Goal: Use online tool/utility: Utilize a website feature to perform a specific function

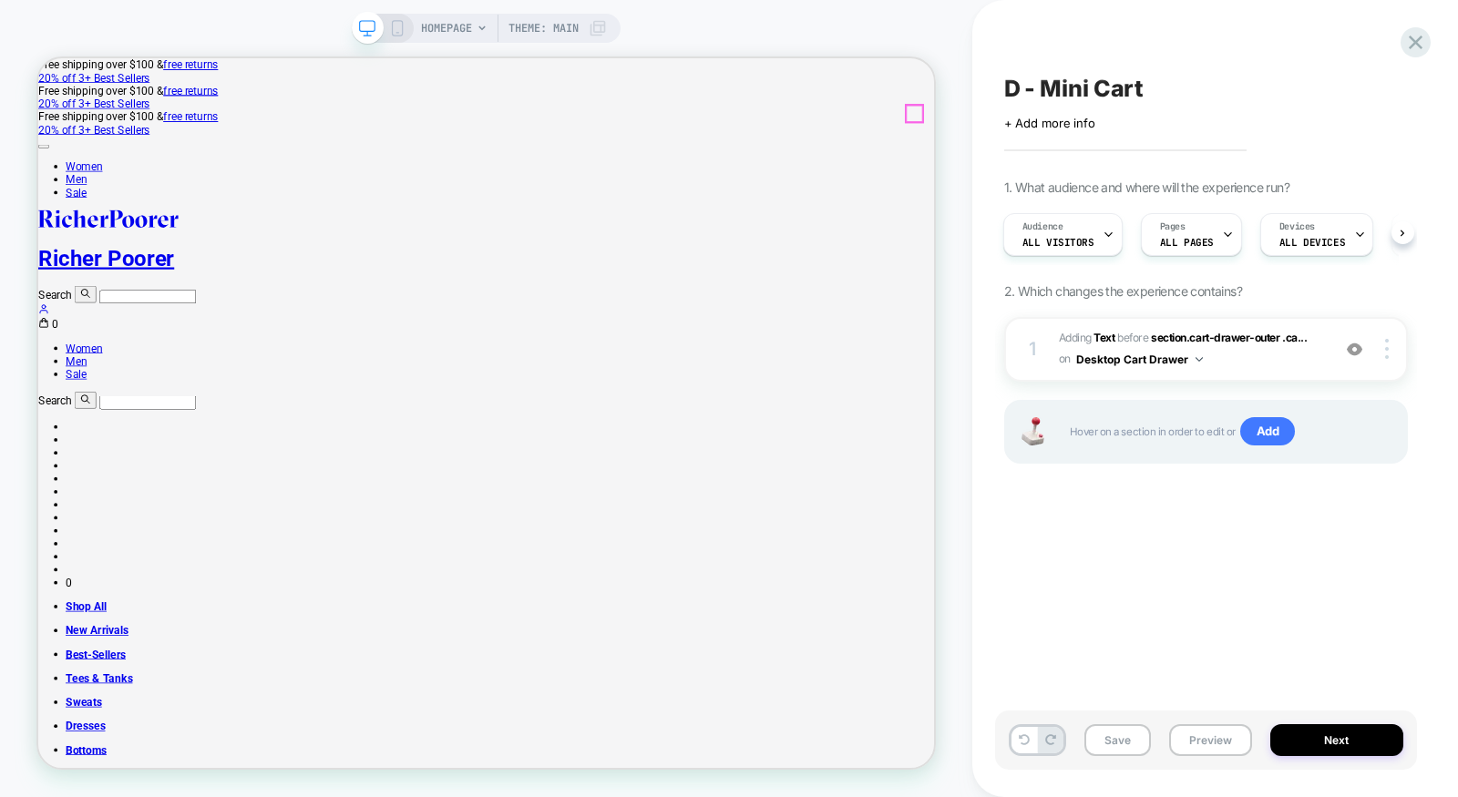
click at [53, 404] on icon at bounding box center [45, 411] width 15 height 15
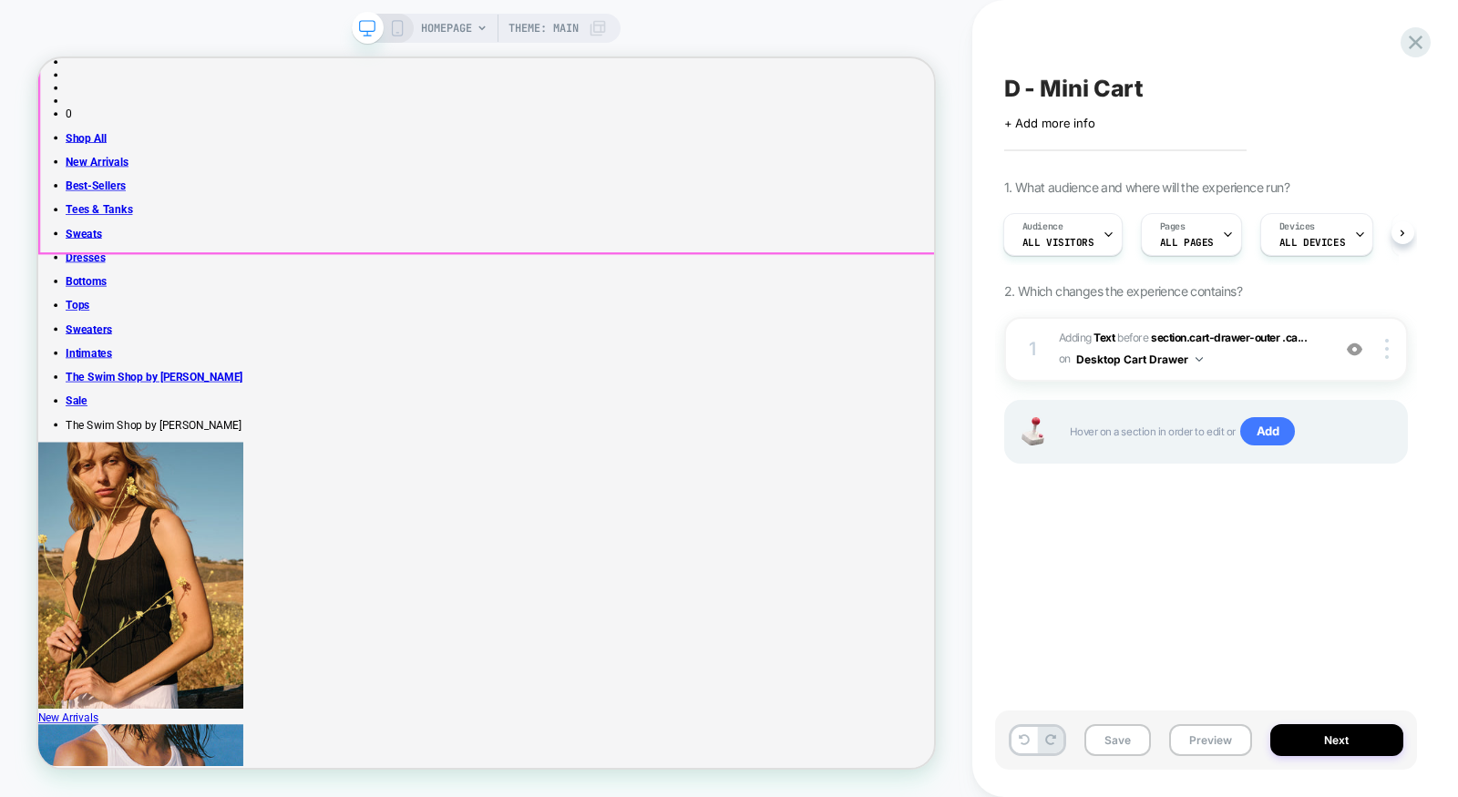
scroll to position [882, 0]
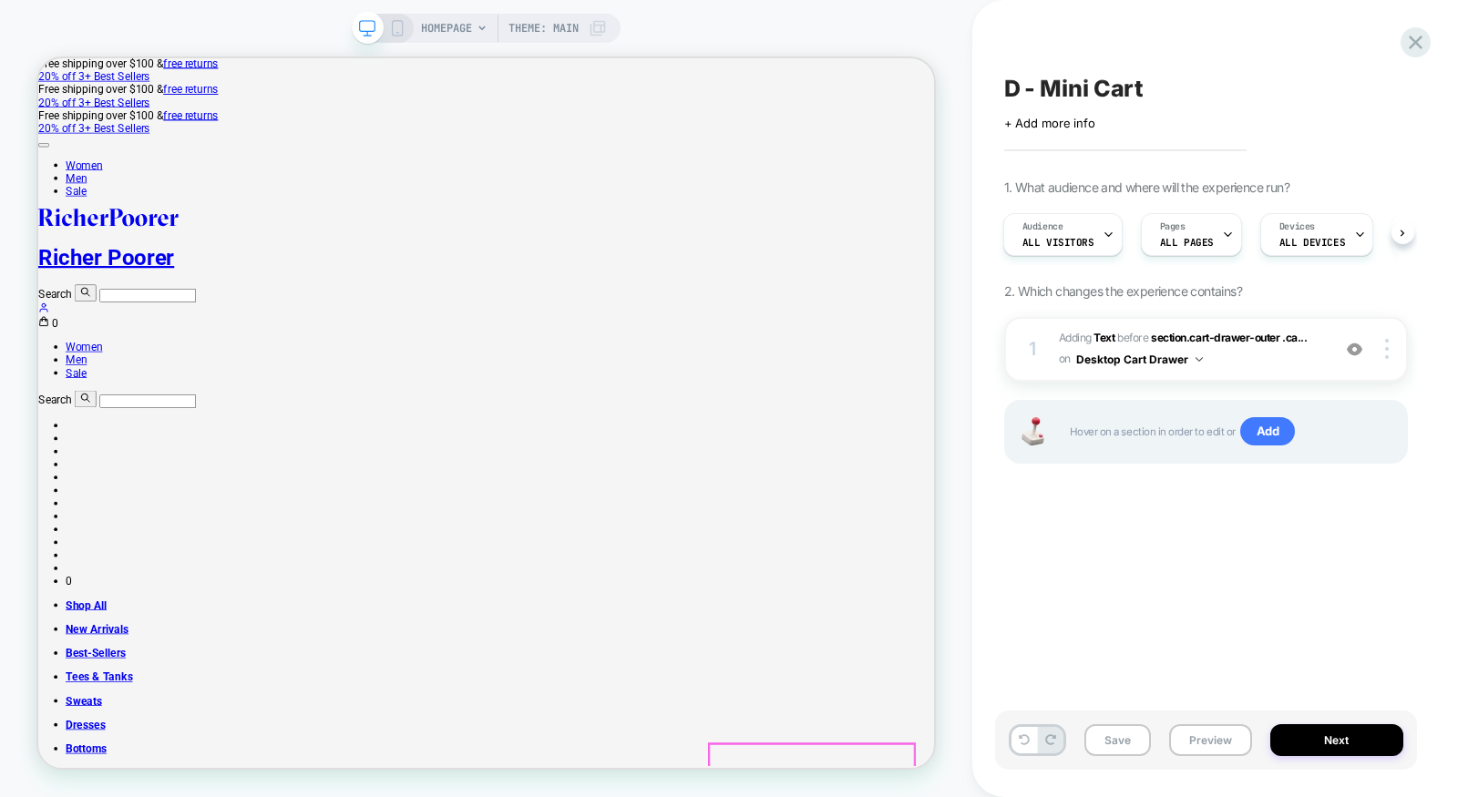
scroll to position [0, 0]
click at [53, 404] on icon at bounding box center [45, 411] width 15 height 15
click at [51, 405] on icon at bounding box center [45, 411] width 11 height 12
click at [1194, 104] on div "1 #_loomi_addon_1756156845978 Adding Text BEFORE section.cart-drawer-outer .ca.…" at bounding box center [597, 52] width 1194 height 104
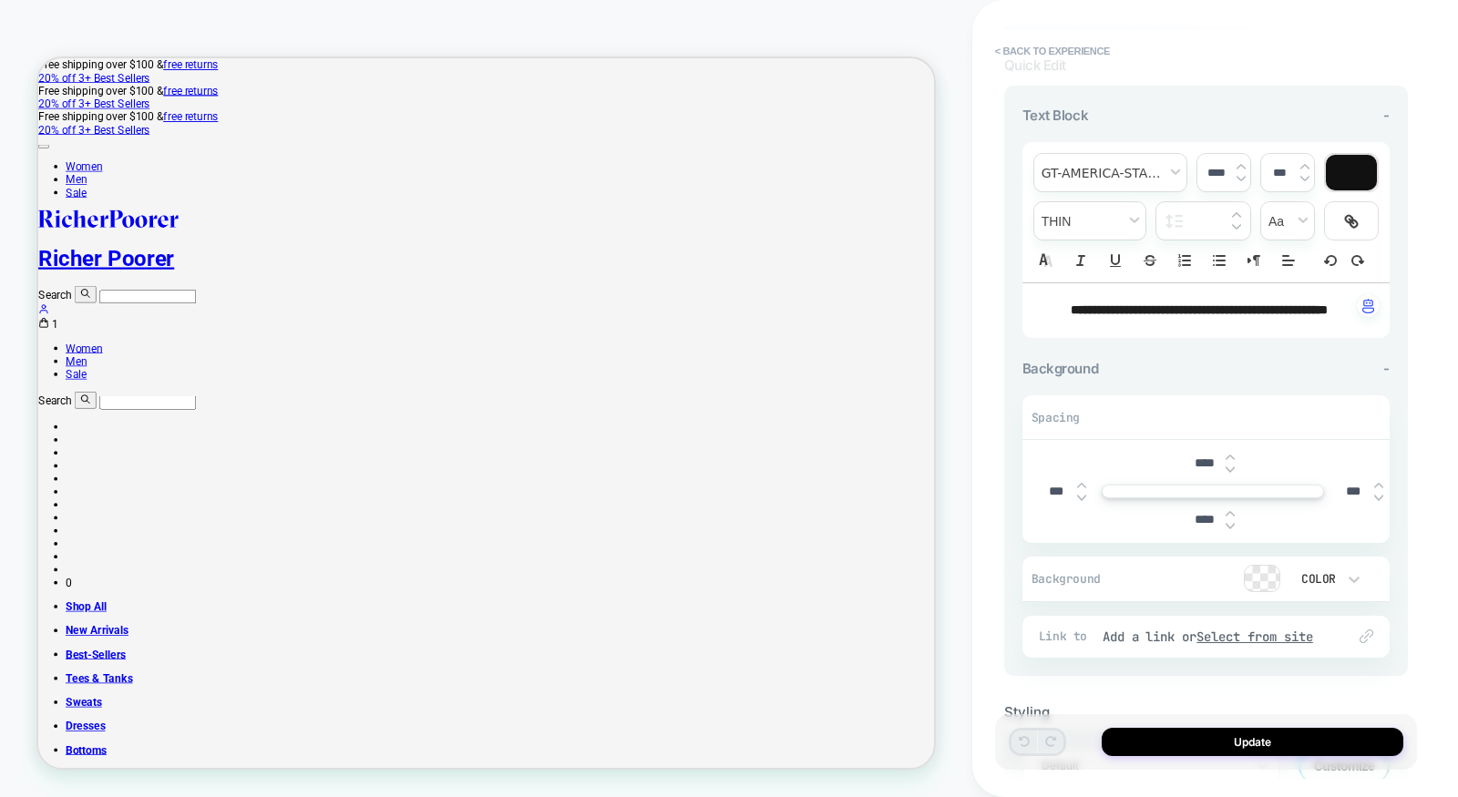
scroll to position [230, 0]
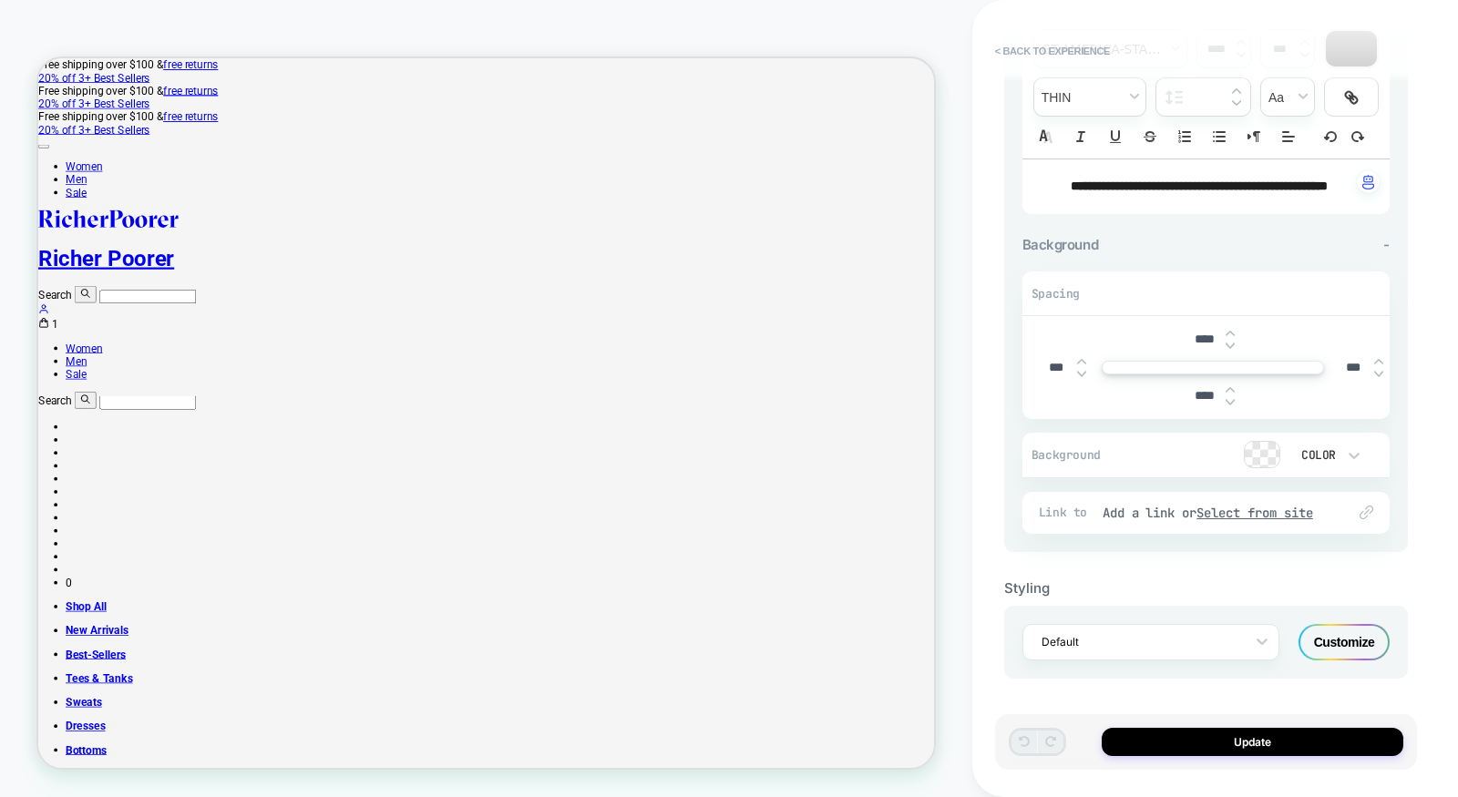
click at [1325, 640] on div "Customize" at bounding box center [1343, 642] width 91 height 36
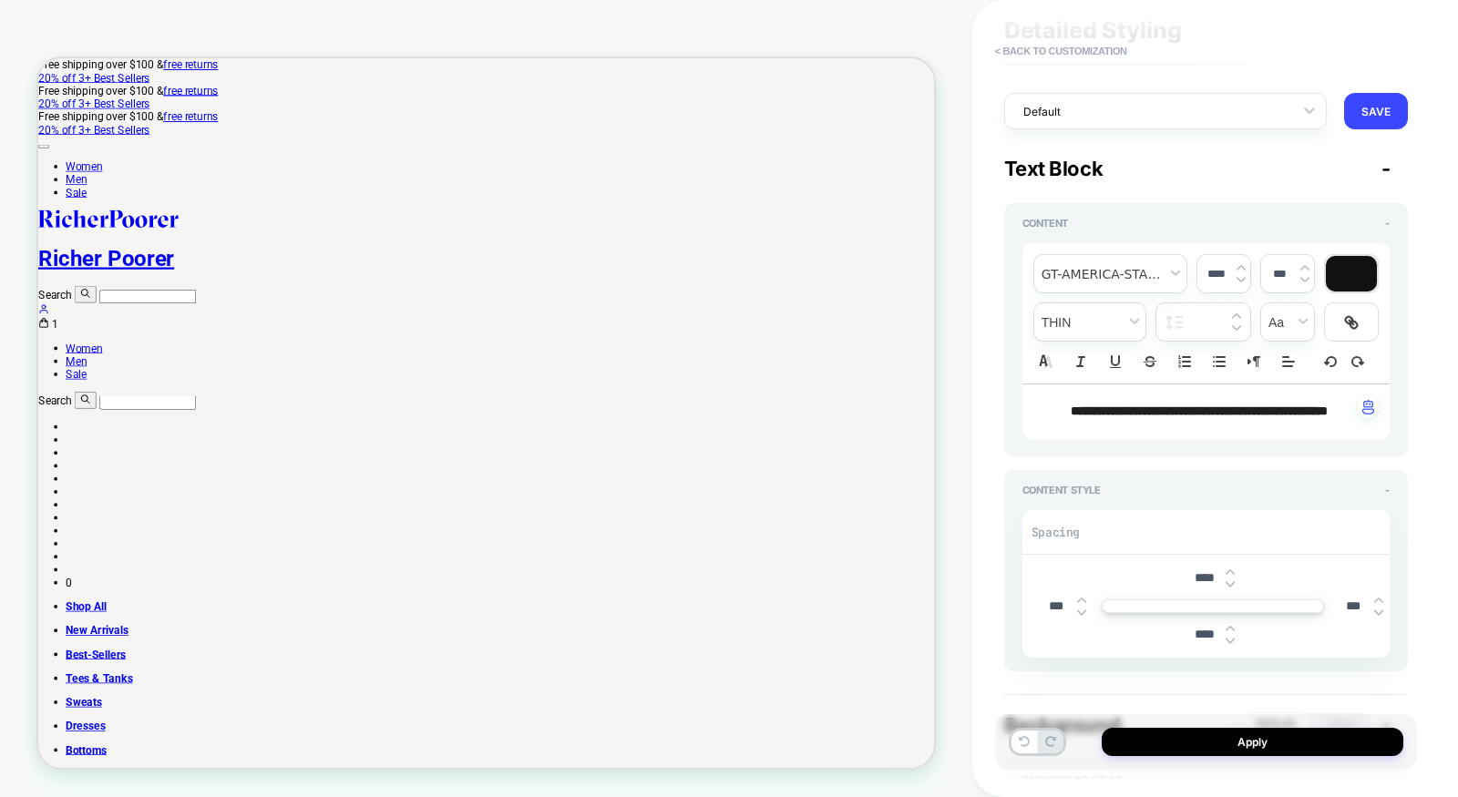
scroll to position [109, 0]
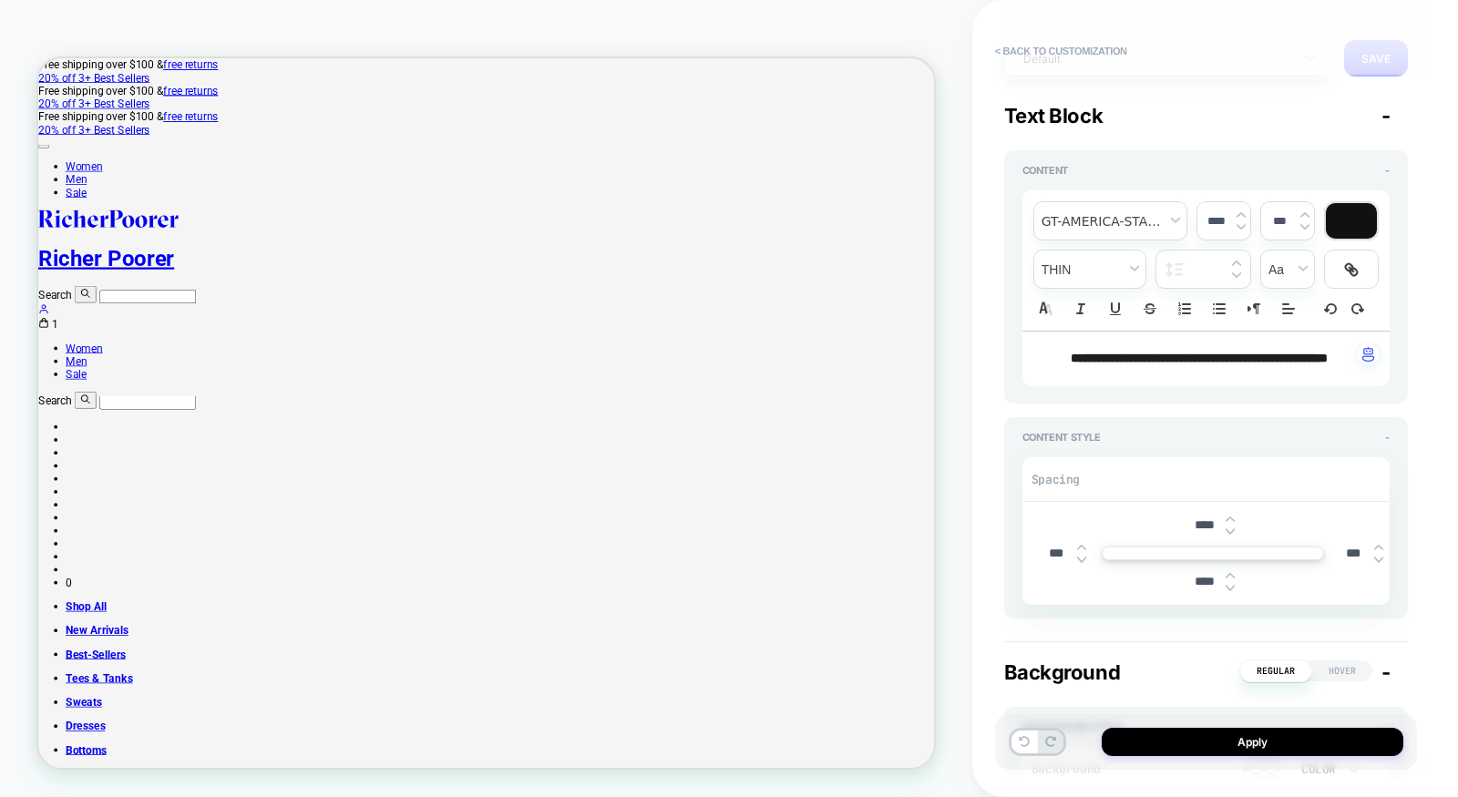
type input "***"
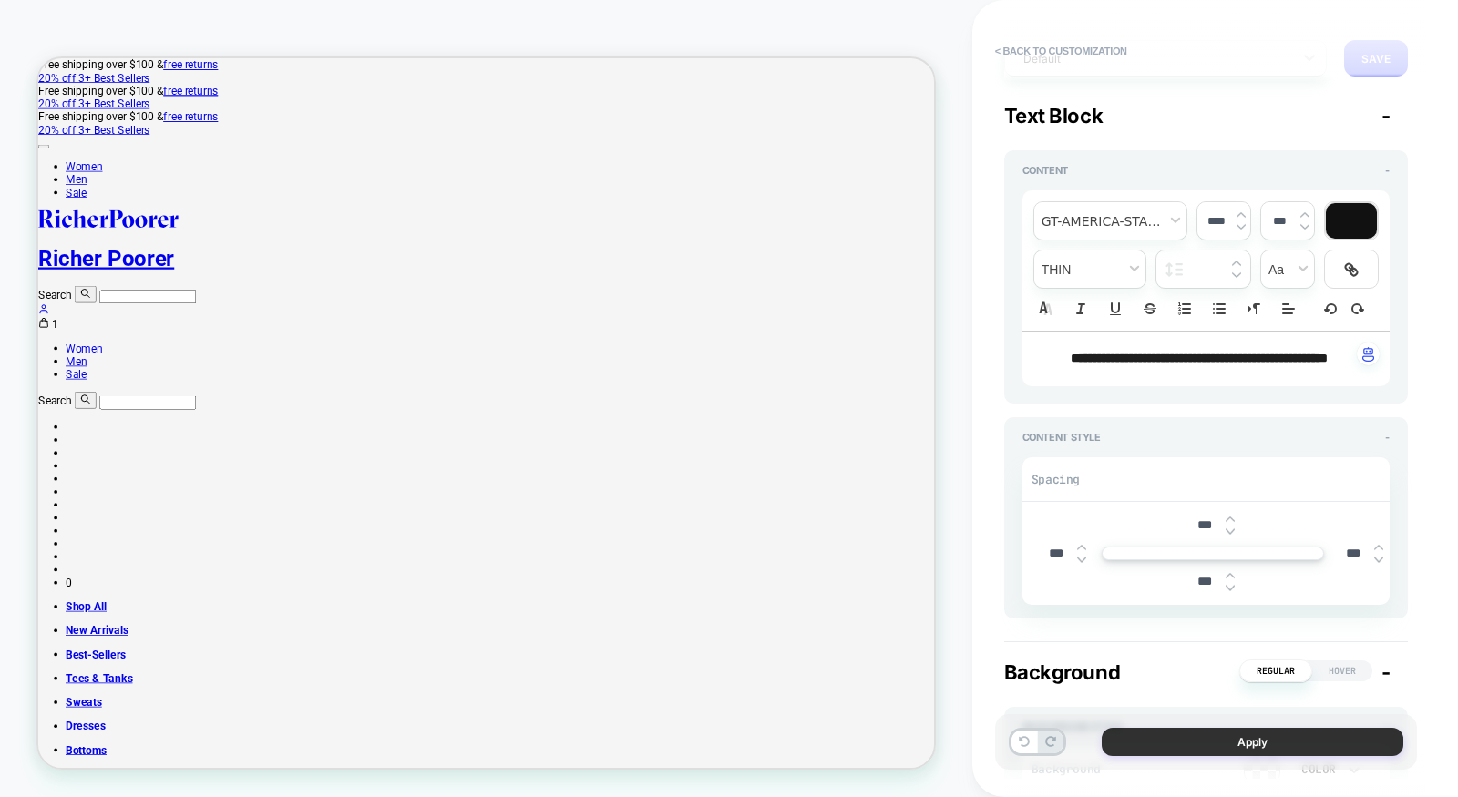
type input "***"
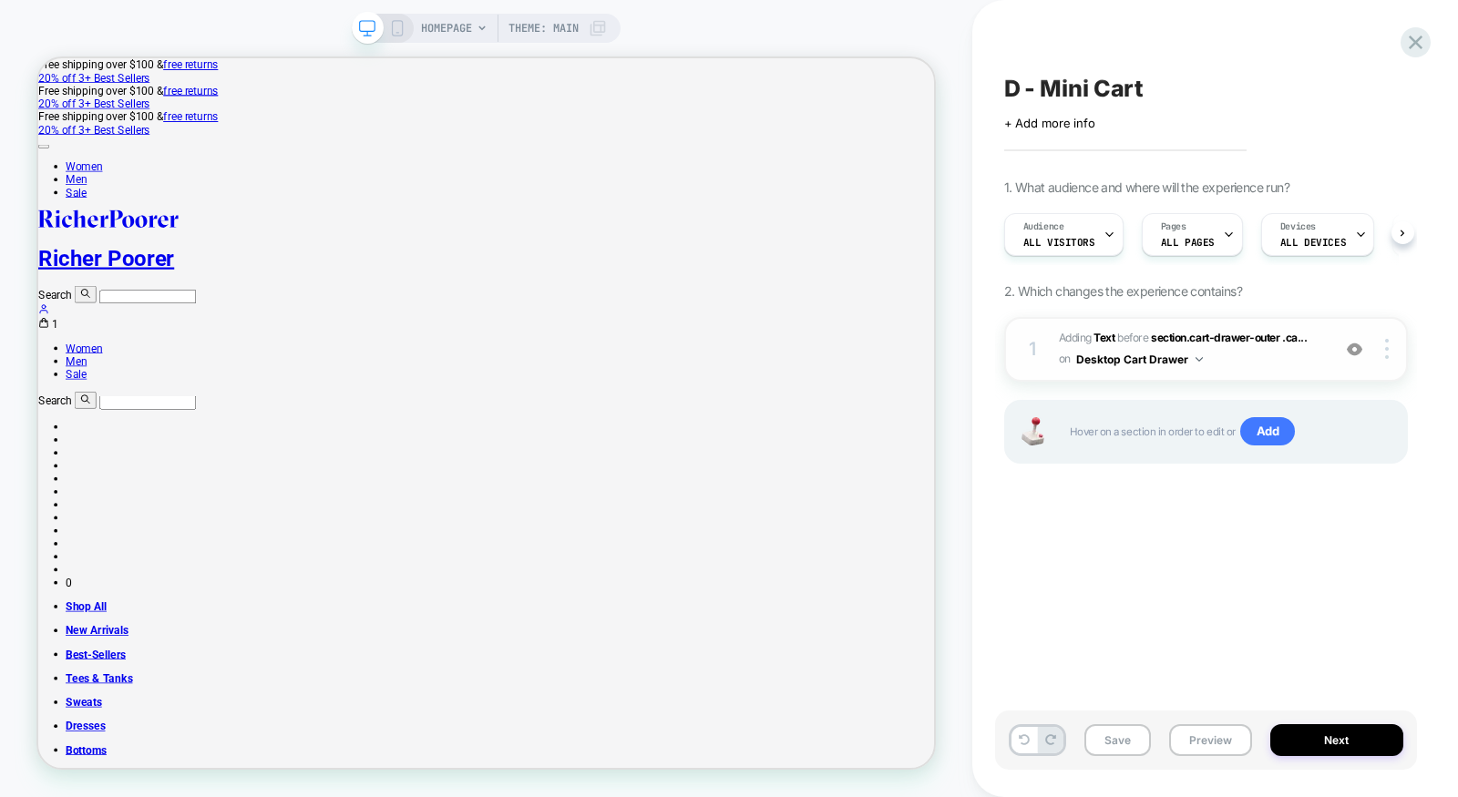
scroll to position [0, 1]
click at [1389, 346] on div at bounding box center [1388, 349] width 35 height 20
click at [1151, 650] on div "D - Mini Cart Click to edit experience details + Add more info 1. What audience…" at bounding box center [1206, 398] width 422 height 761
click at [1355, 352] on img at bounding box center [1353, 349] width 15 height 15
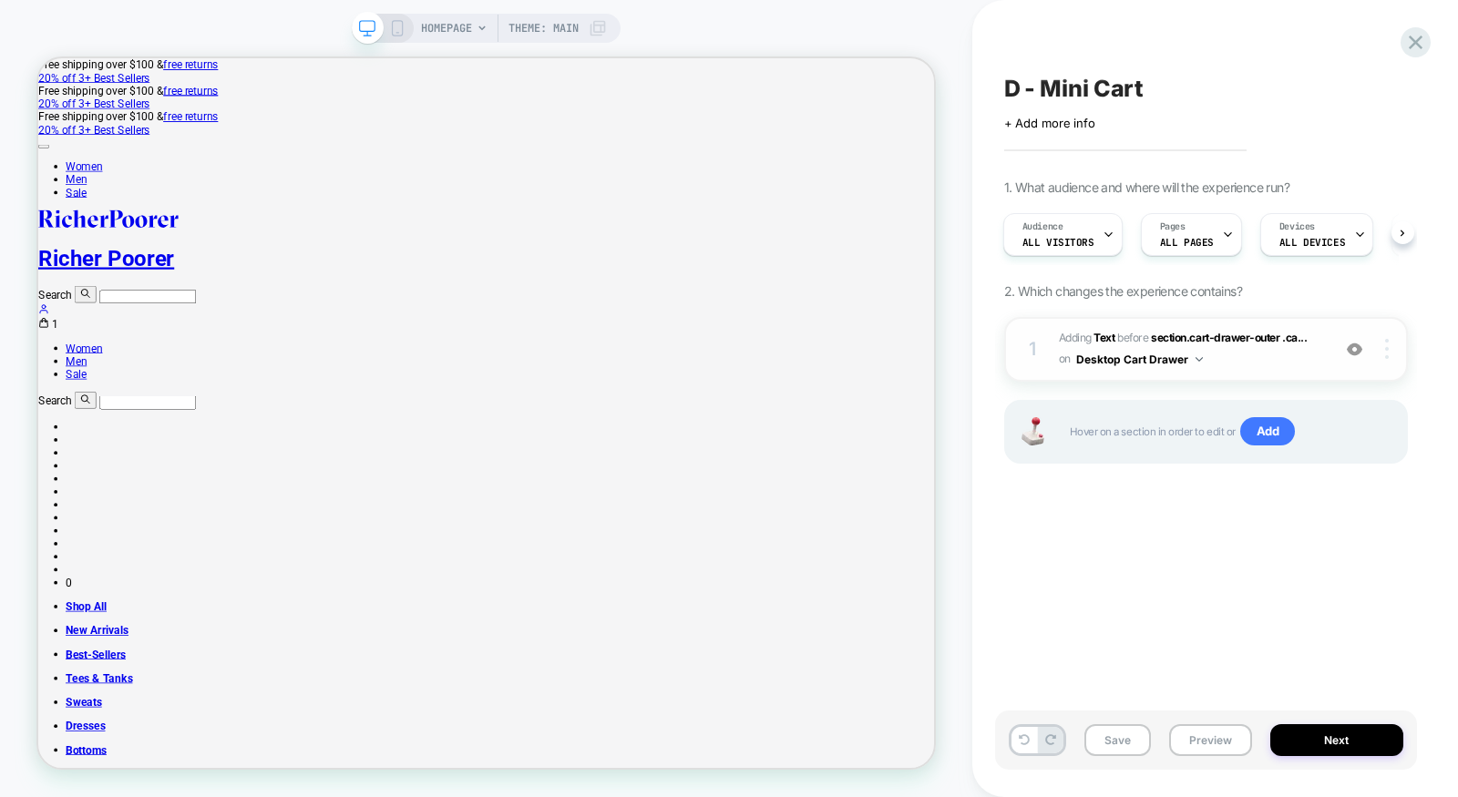
click at [1391, 352] on div at bounding box center [1388, 349] width 35 height 20
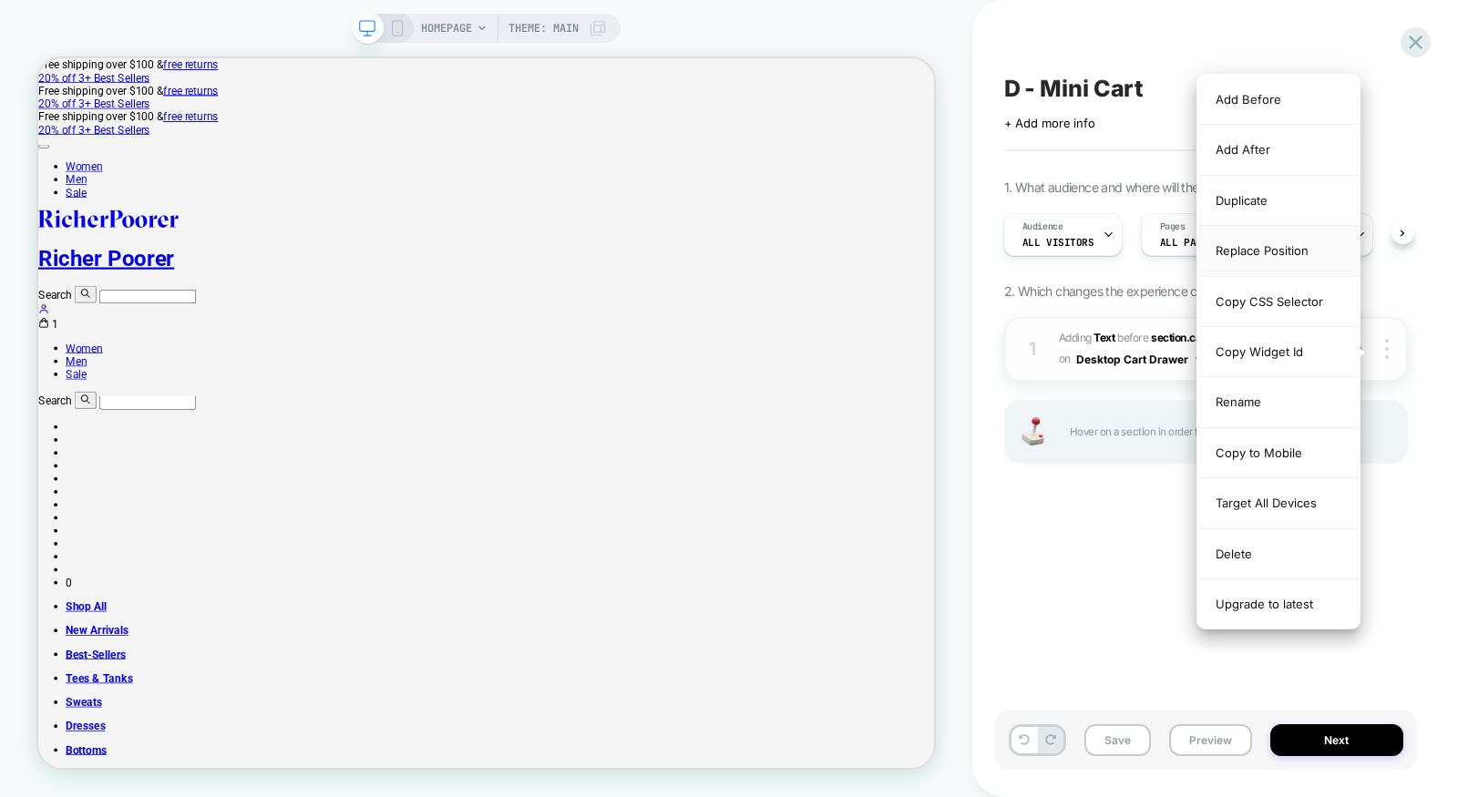
click at [1295, 246] on div "Replace Position" at bounding box center [1278, 251] width 162 height 50
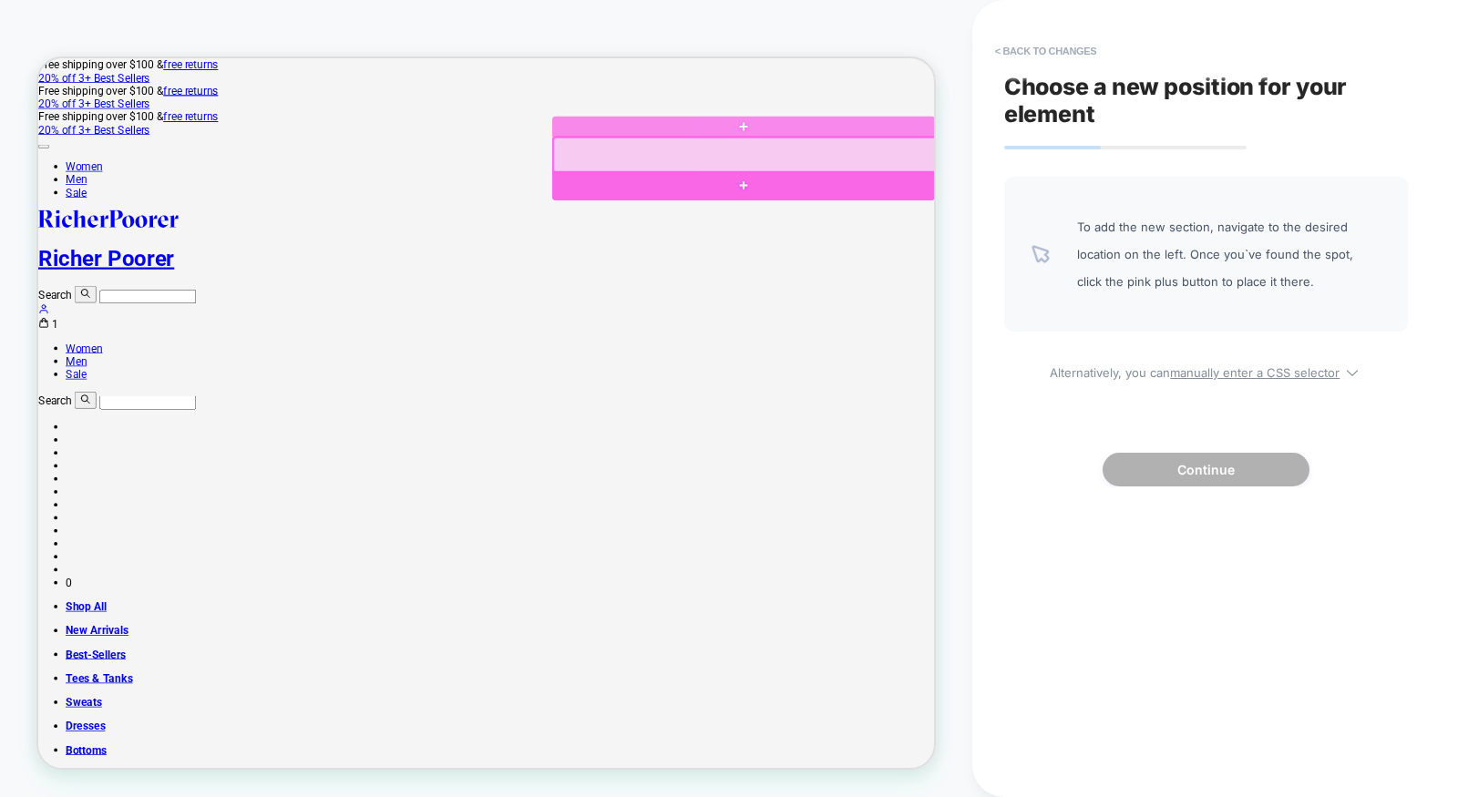
click at [1168, 227] on div at bounding box center [978, 229] width 510 height 40
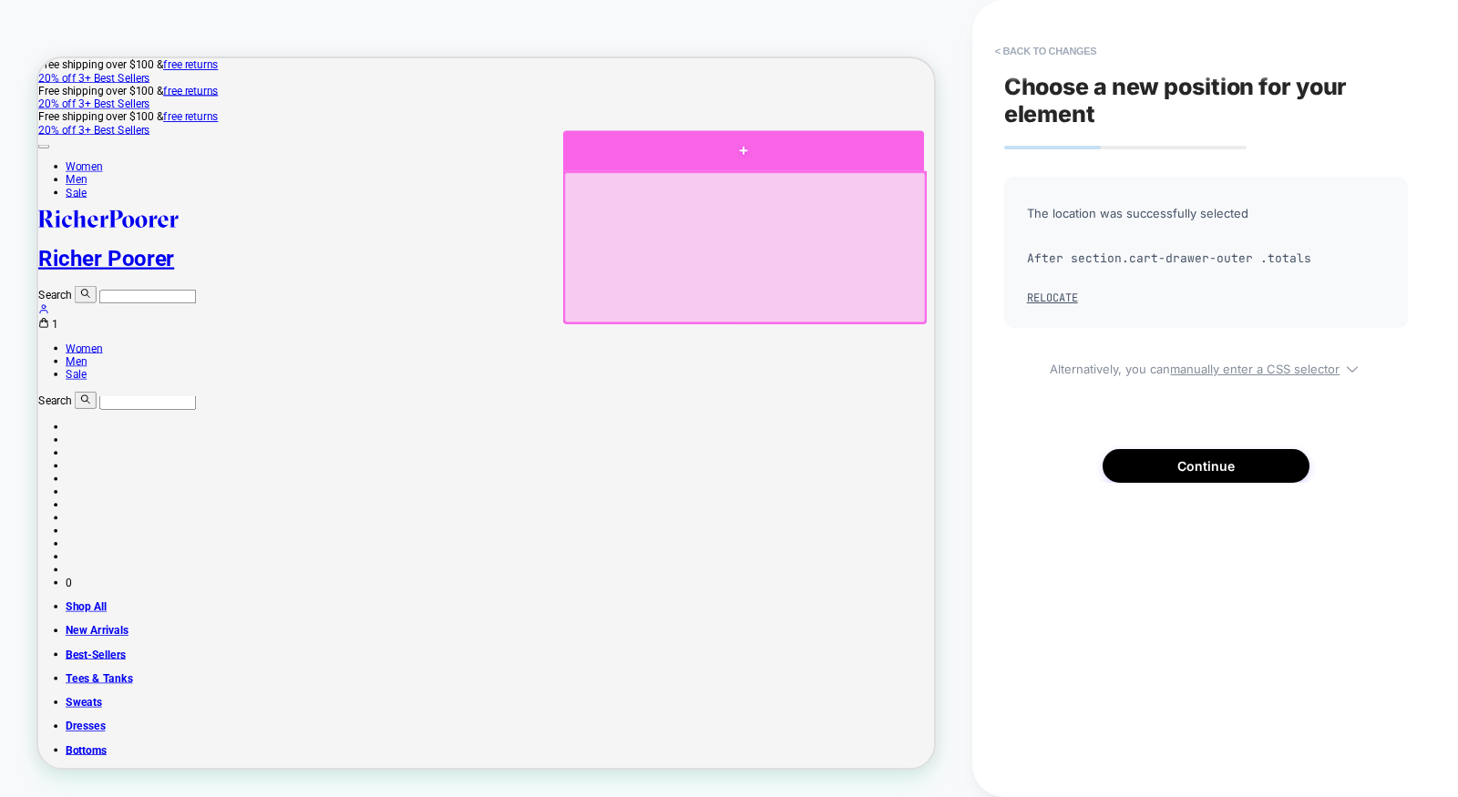
click at [892, 162] on div at bounding box center [978, 182] width 481 height 55
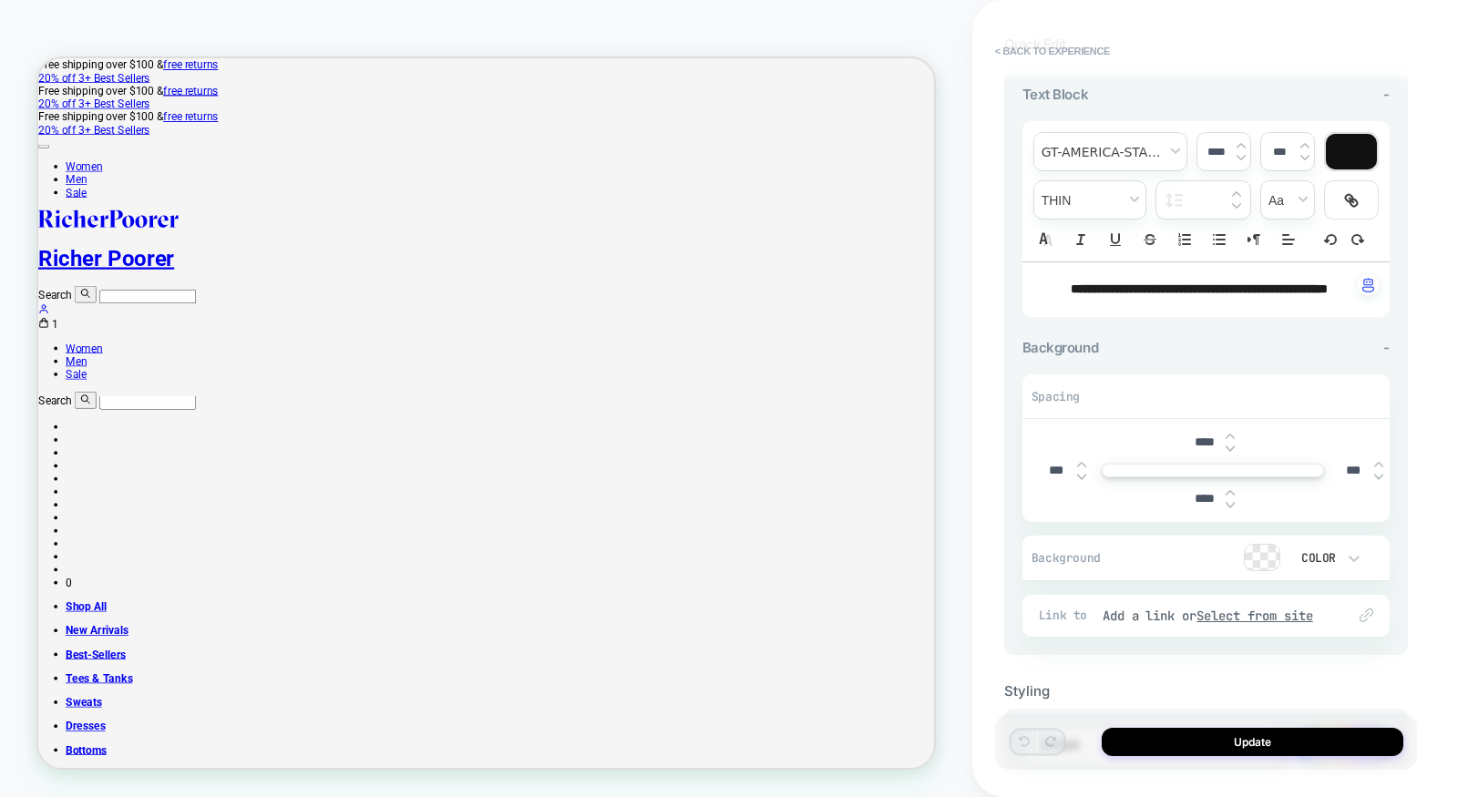
scroll to position [149, 0]
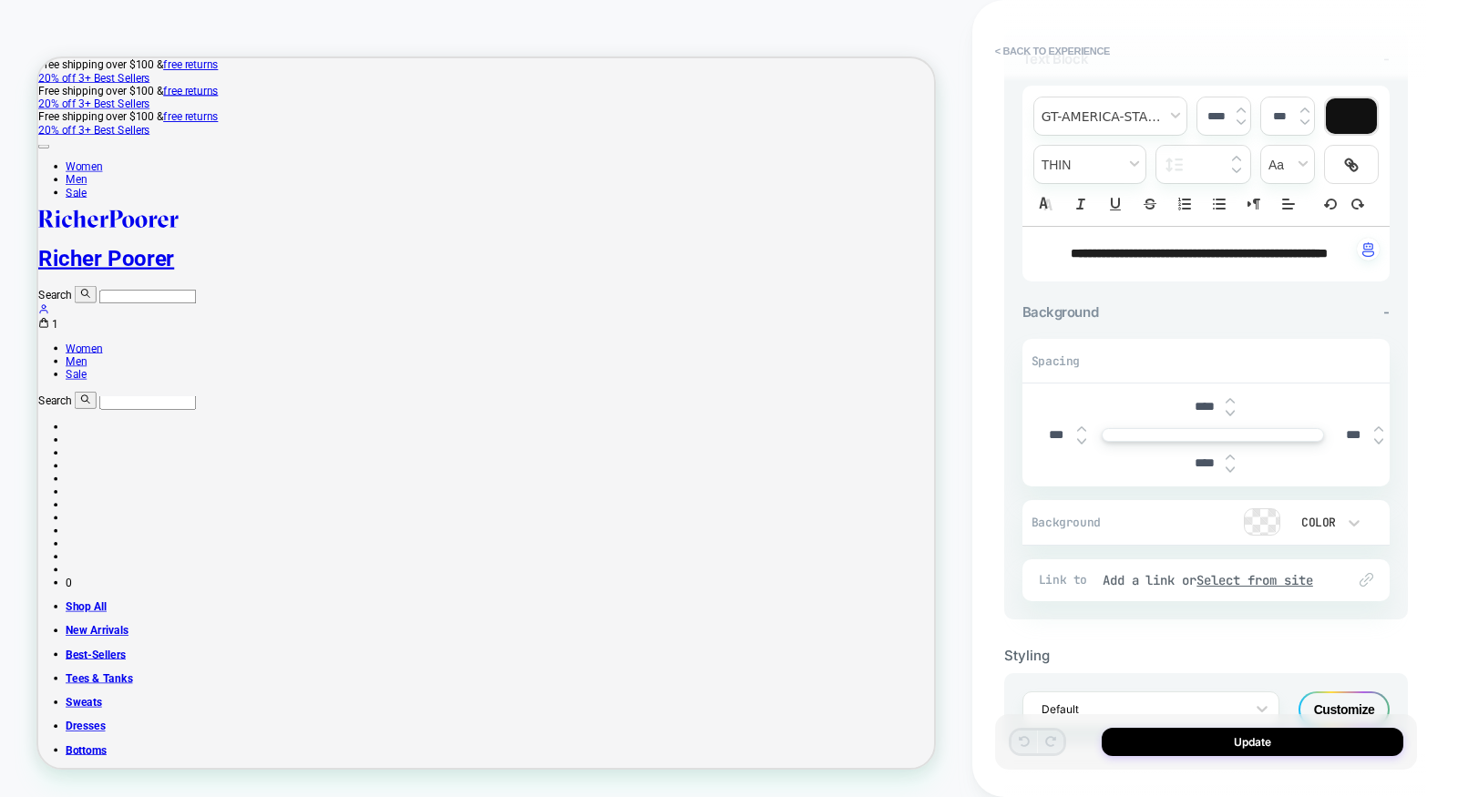
click at [1198, 471] on input "****" at bounding box center [1204, 462] width 41 height 15
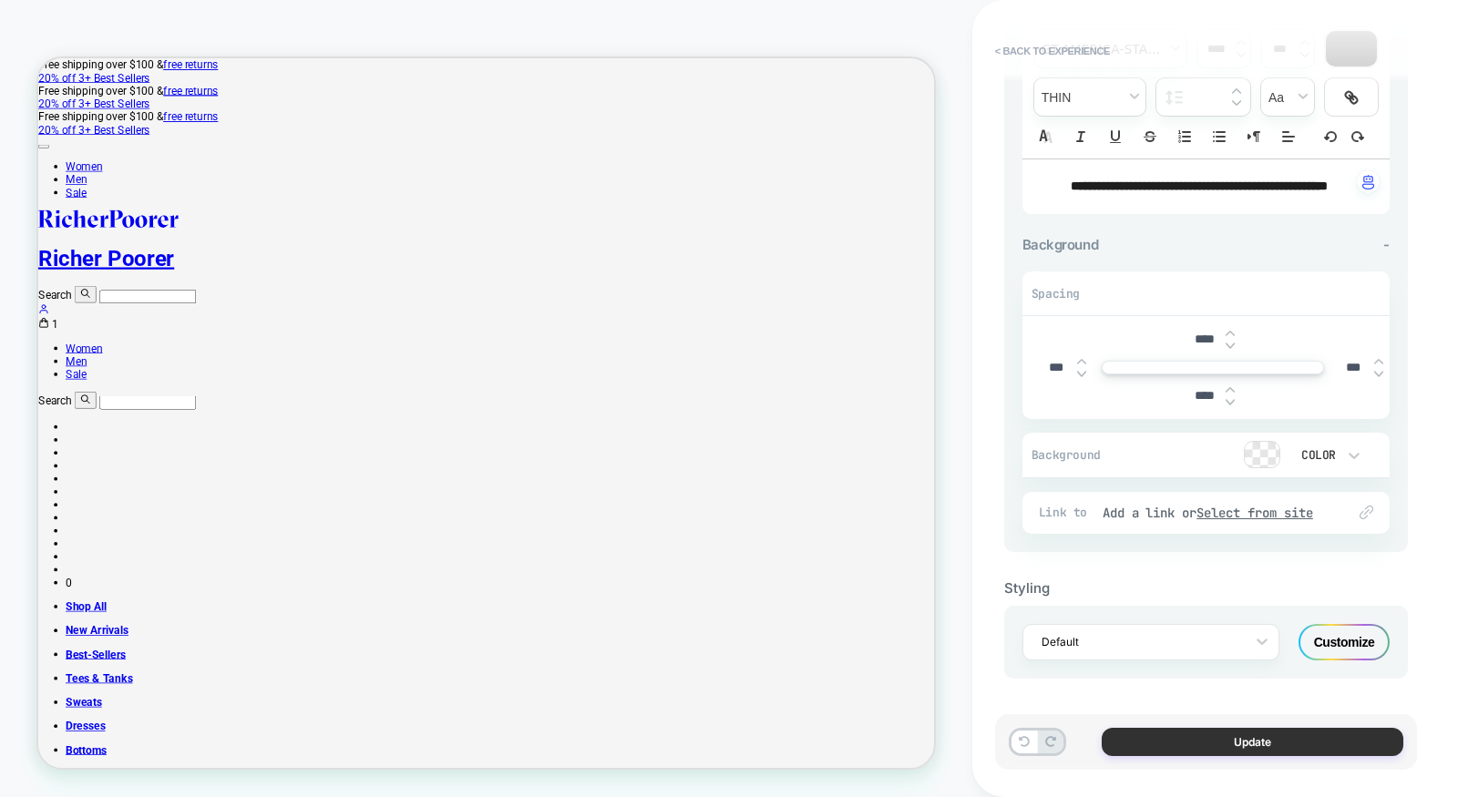
type input "****"
click at [1163, 742] on button "Update" at bounding box center [1252, 742] width 302 height 28
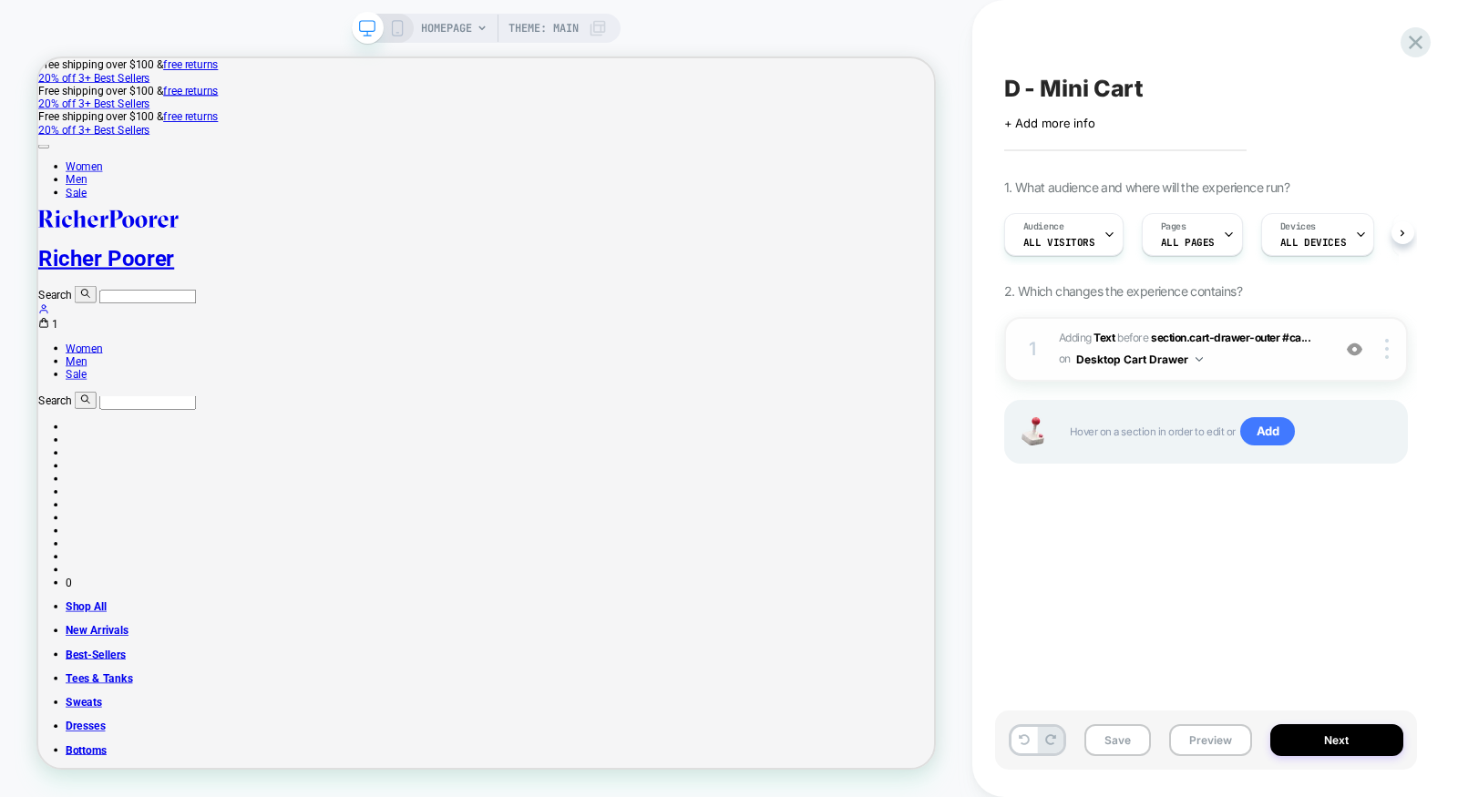
scroll to position [0, 1]
click at [1389, 348] on div at bounding box center [1388, 349] width 35 height 20
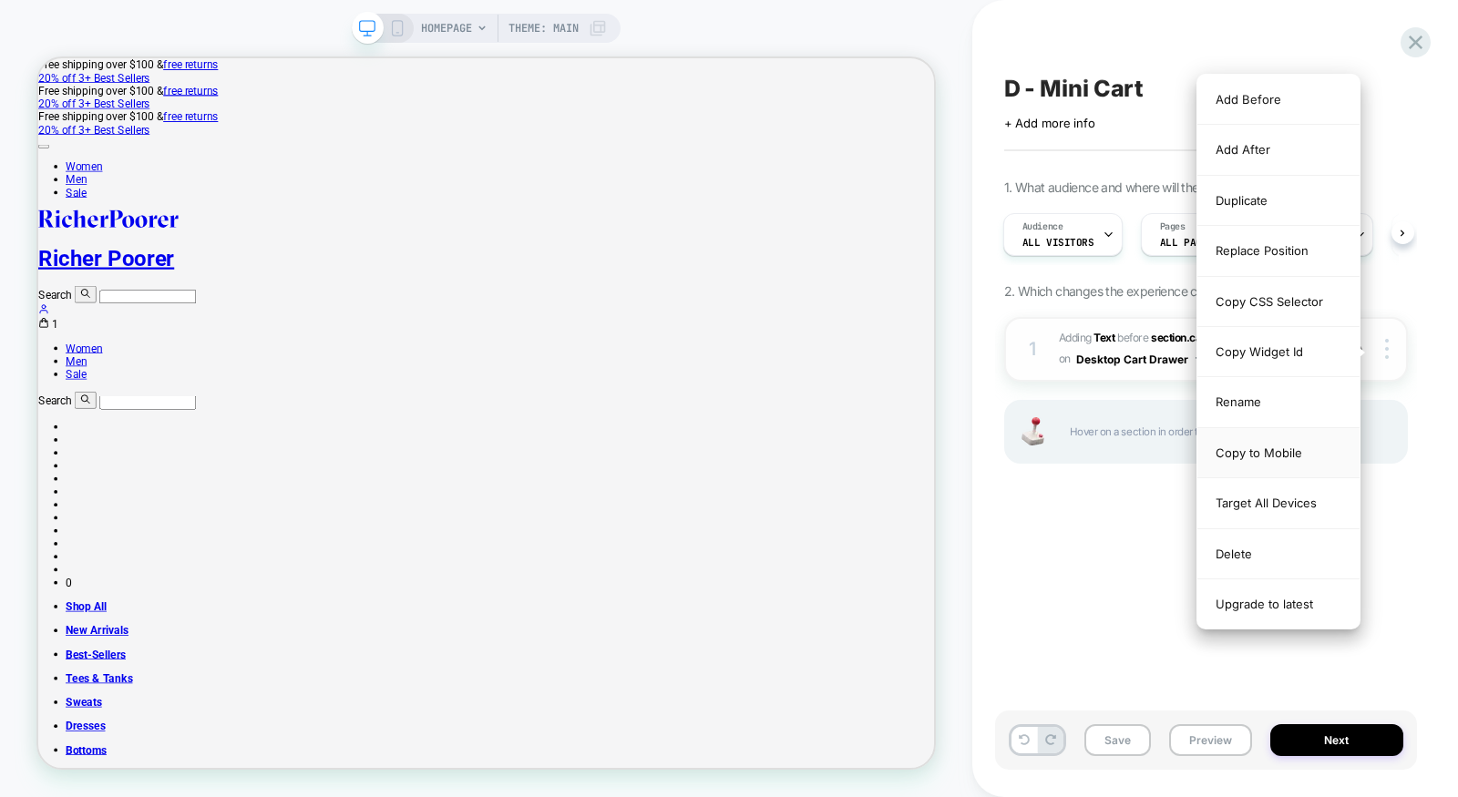
click at [1282, 451] on div "Copy to Mobile" at bounding box center [1278, 453] width 162 height 50
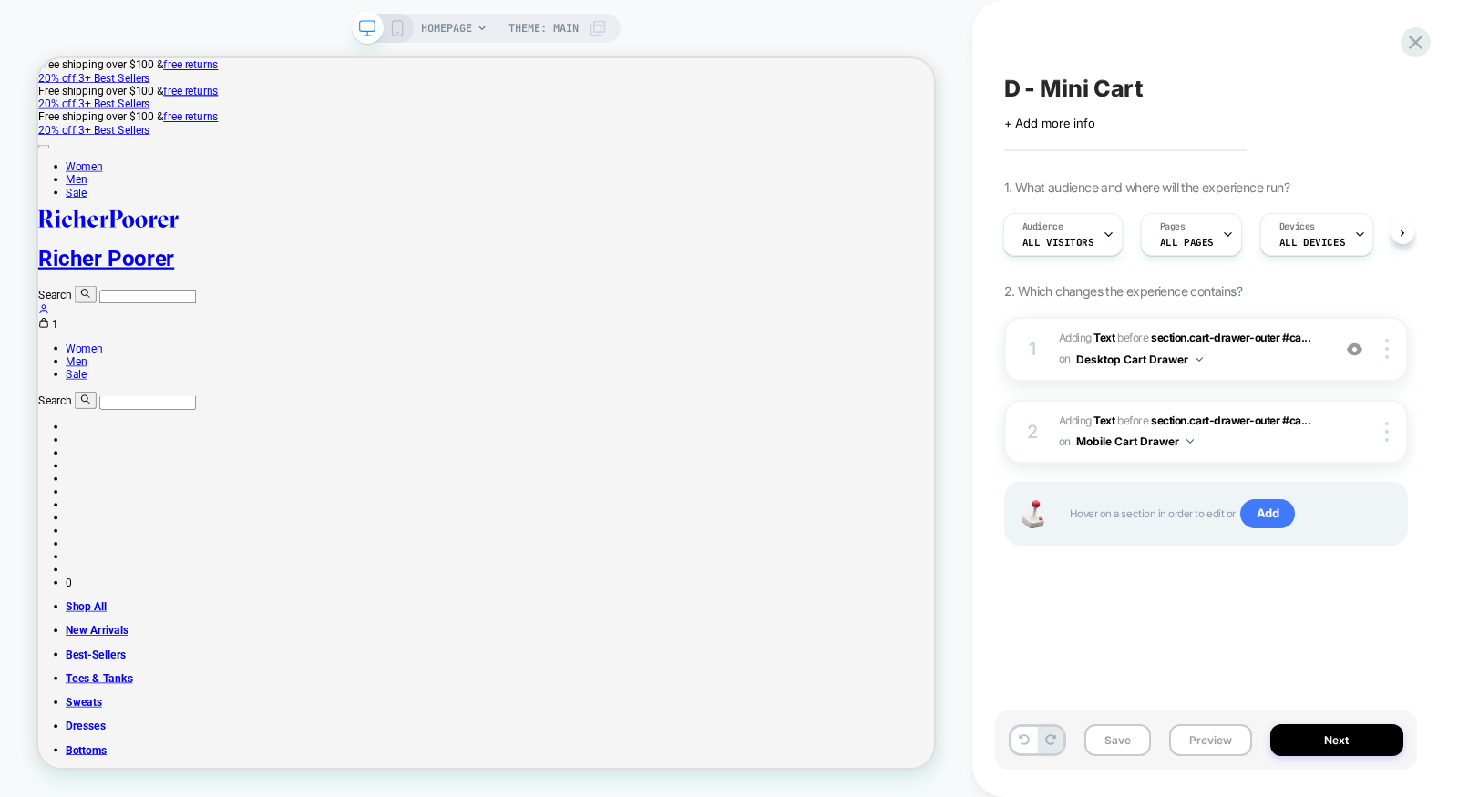
click at [398, 38] on div "HOMEPAGE Theme: MAIN" at bounding box center [486, 28] width 269 height 29
click at [394, 21] on rect at bounding box center [397, 28] width 10 height 15
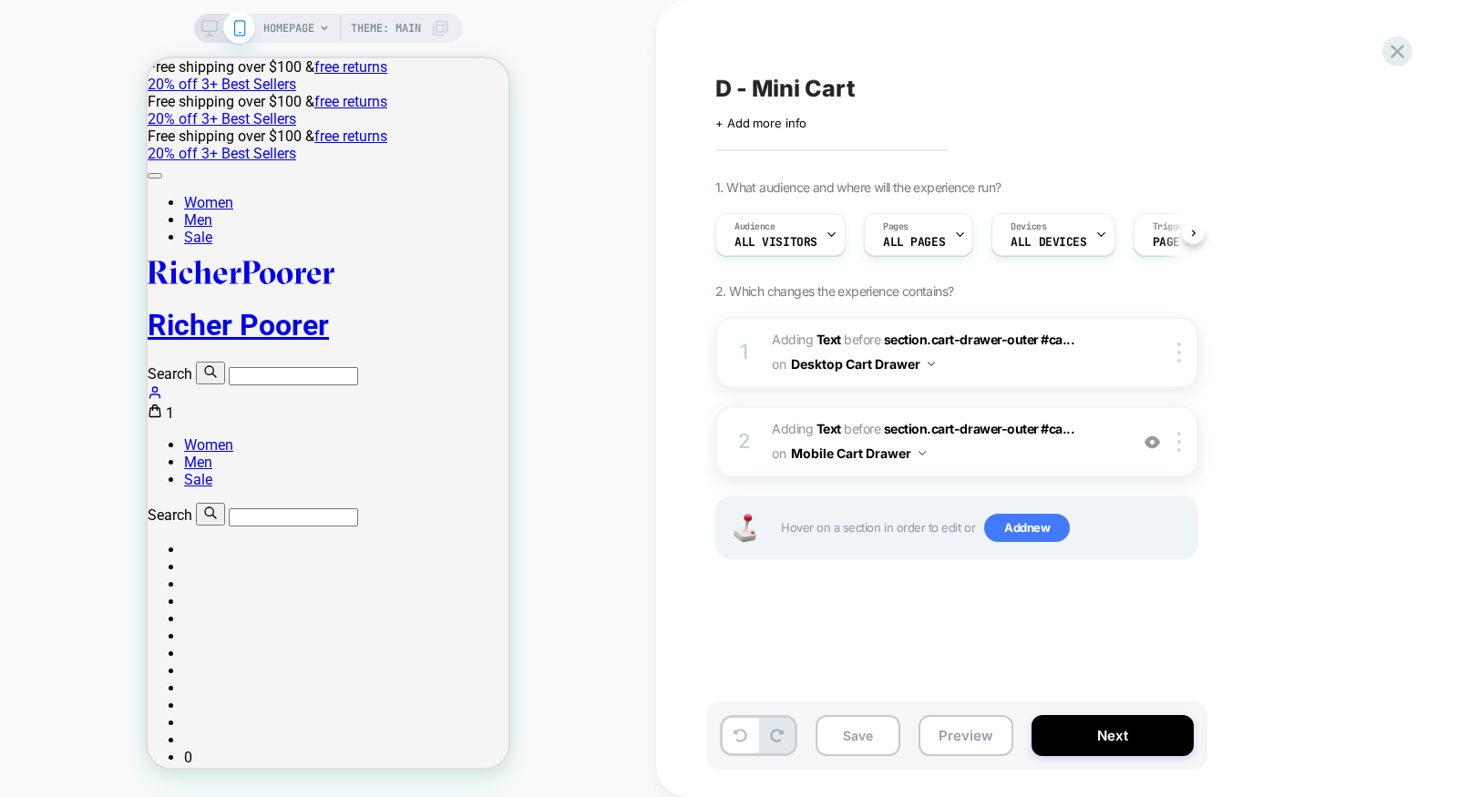
scroll to position [0, 1]
click at [160, 405] on icon at bounding box center [154, 411] width 11 height 12
click at [1029, 454] on span "#_loomi_addon_1756179054715 Adding Text BEFORE section.cart-drawer-outer #ca...…" at bounding box center [945, 441] width 347 height 49
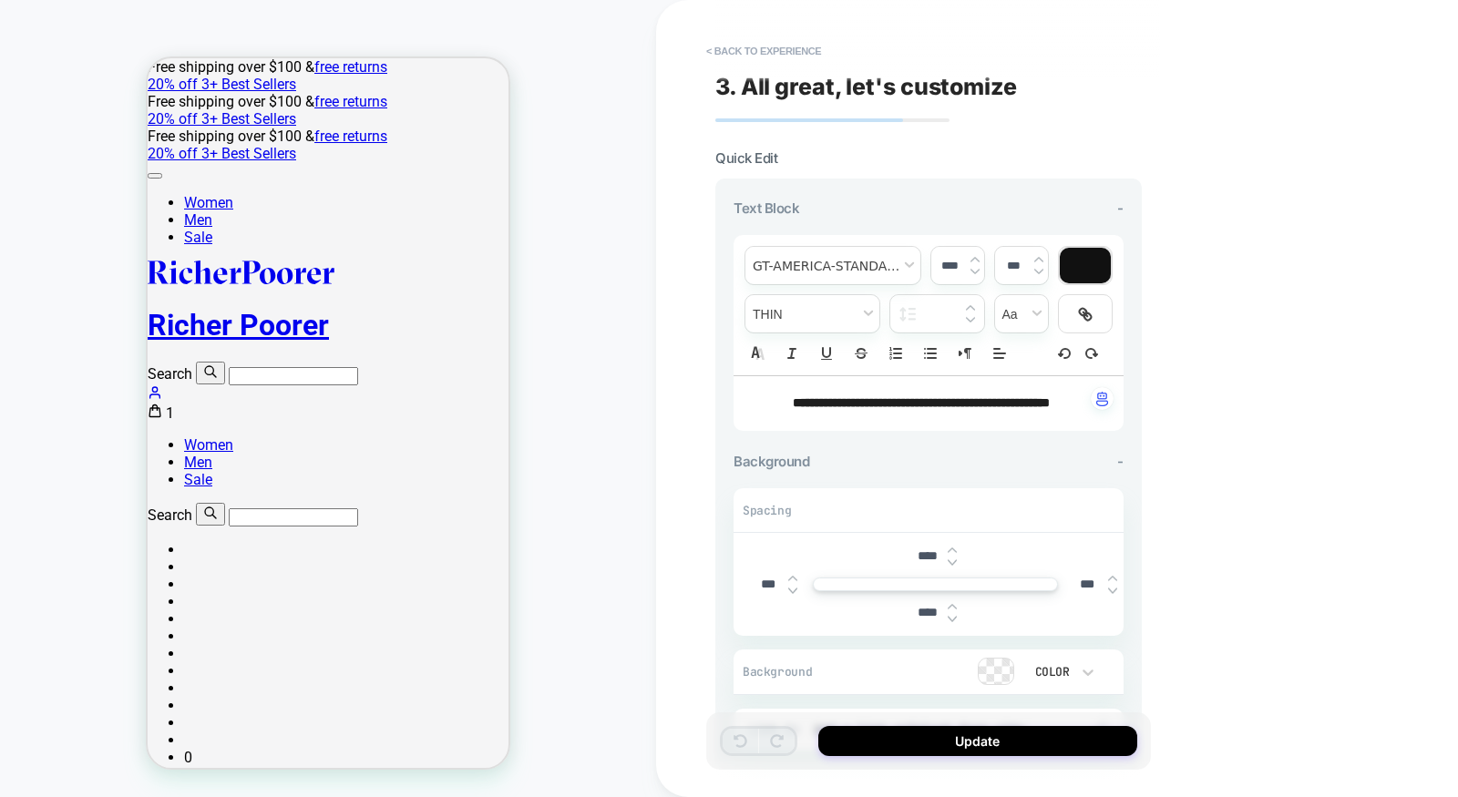
click at [923, 409] on strong "**********" at bounding box center [921, 402] width 257 height 13
drag, startPoint x: 972, startPoint y: 418, endPoint x: 769, endPoint y: 386, distance: 205.6
click at [769, 386] on div "**********" at bounding box center [928, 403] width 390 height 55
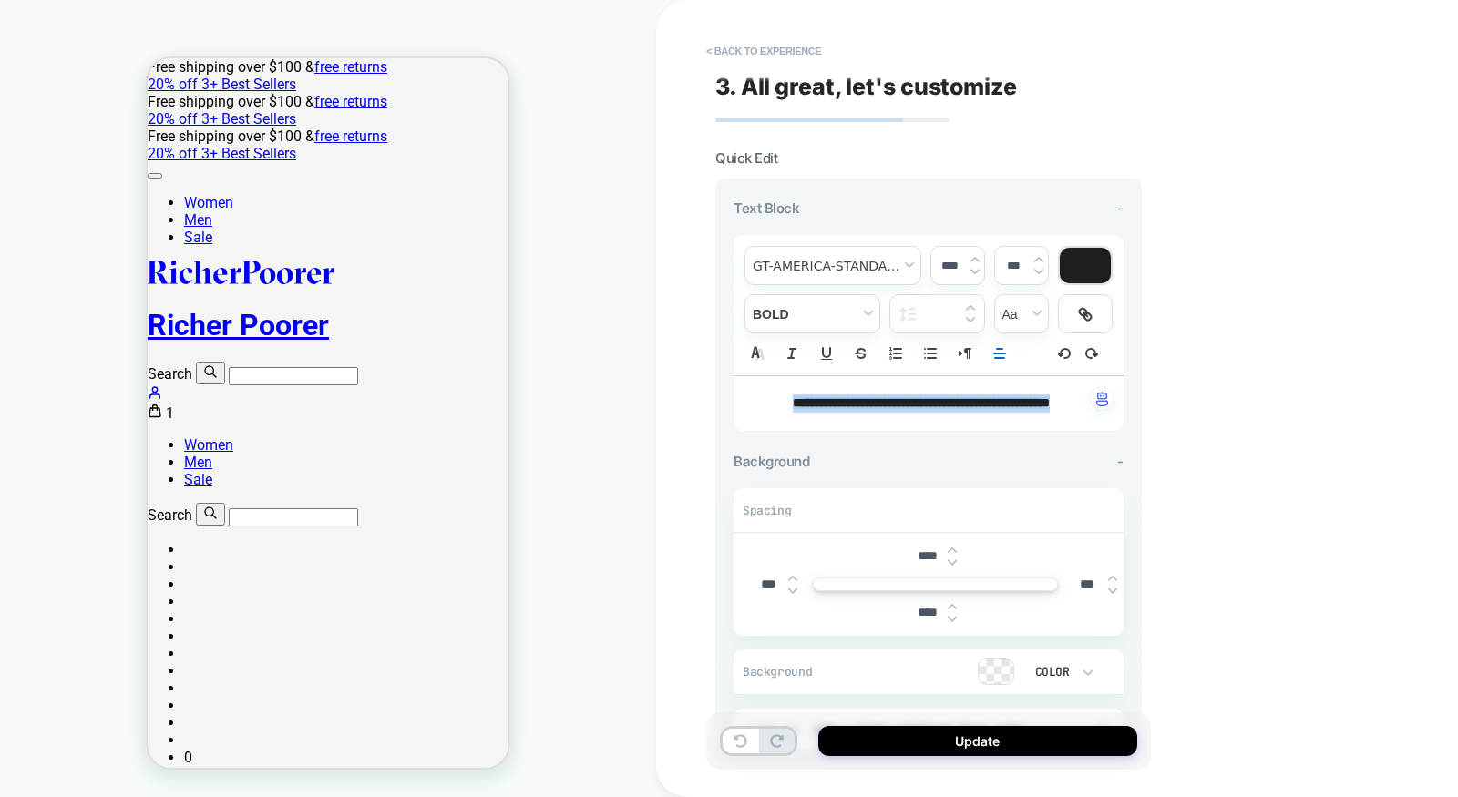
click at [973, 271] on img at bounding box center [974, 271] width 9 height 7
click at [973, 270] on img at bounding box center [974, 271] width 9 height 7
type input "****"
click at [794, 315] on span "fontWeight" at bounding box center [812, 313] width 134 height 37
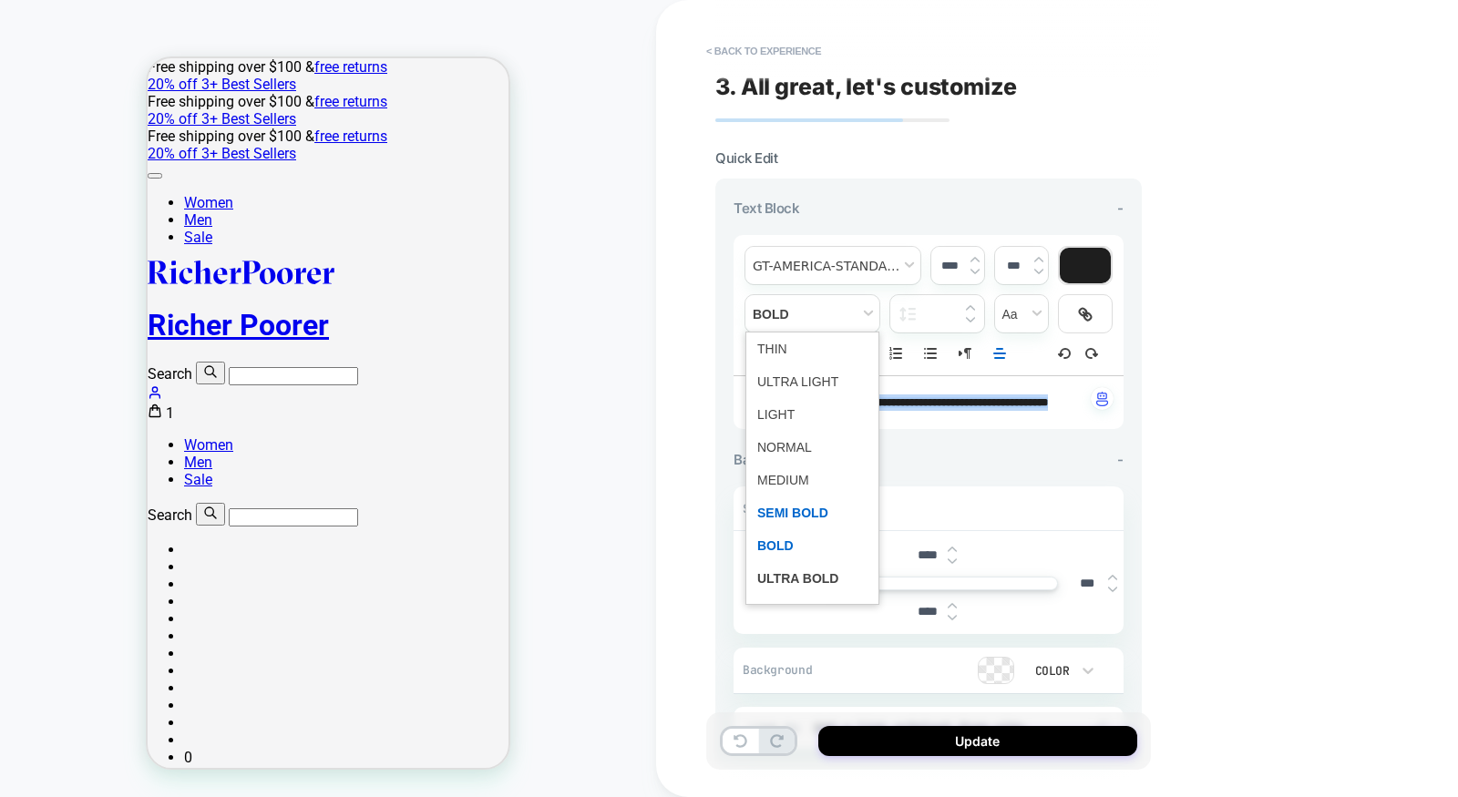
click at [770, 514] on span "fontWeight" at bounding box center [812, 512] width 110 height 33
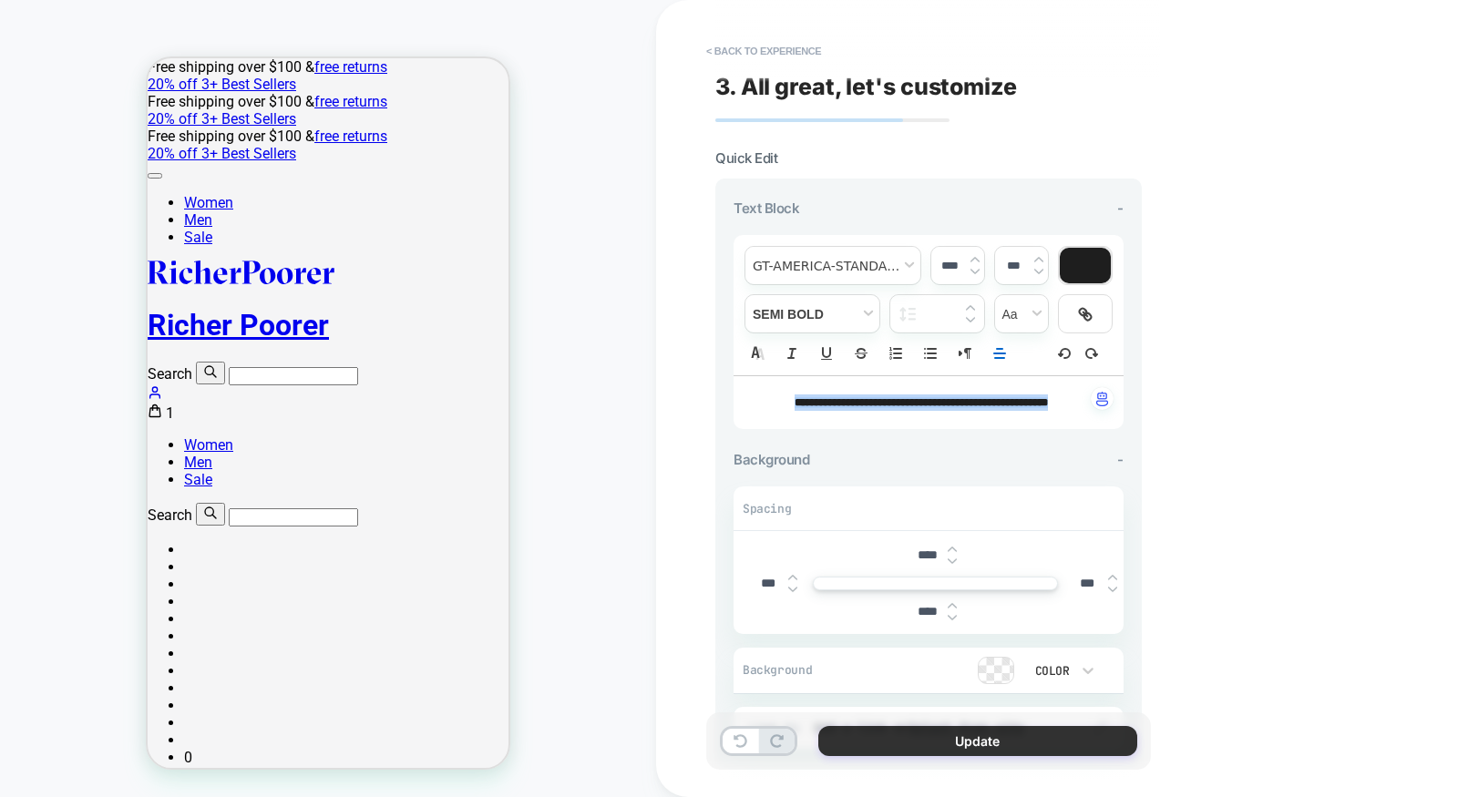
click at [916, 742] on button "Update" at bounding box center [977, 741] width 319 height 30
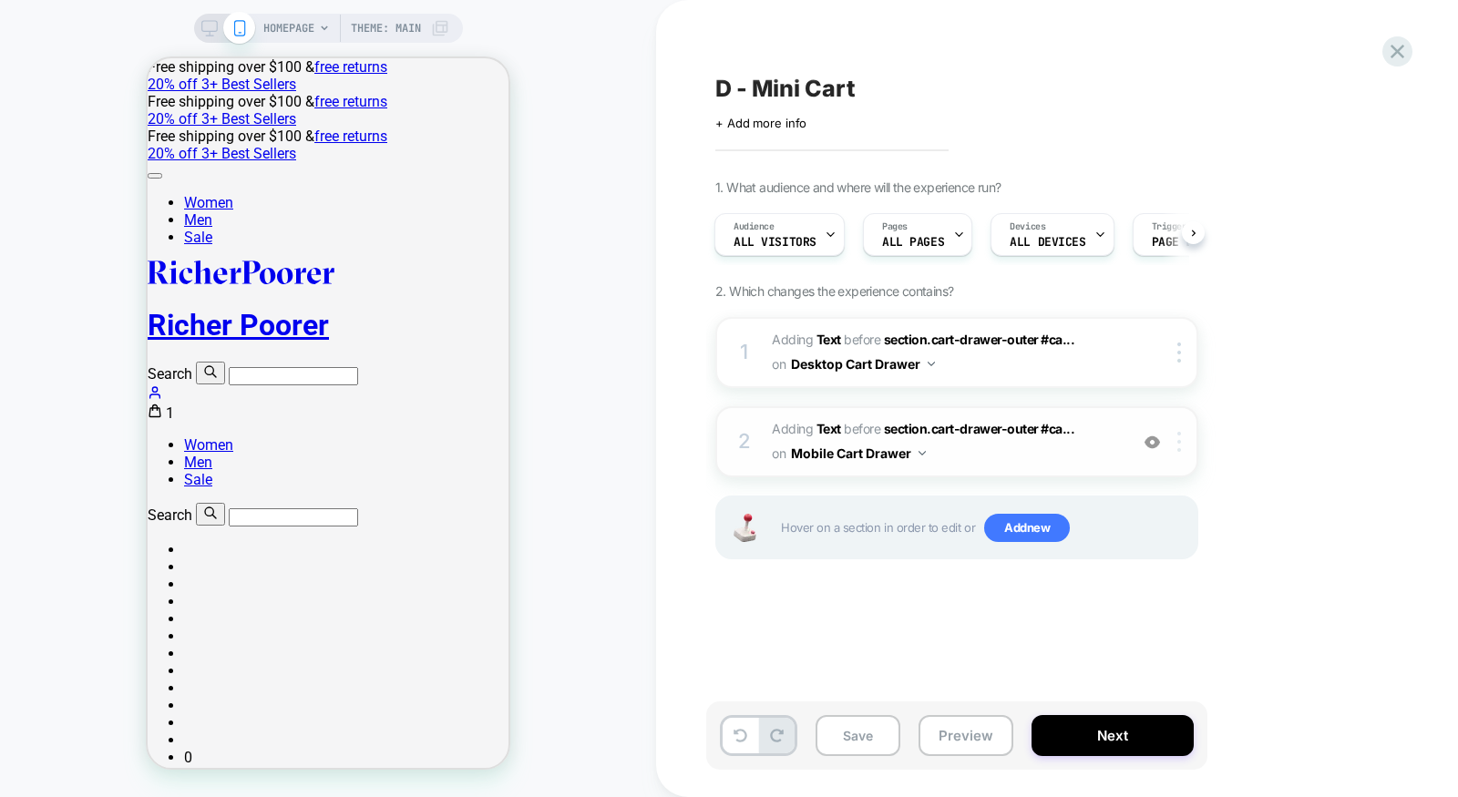
click at [1186, 437] on div at bounding box center [1182, 442] width 30 height 20
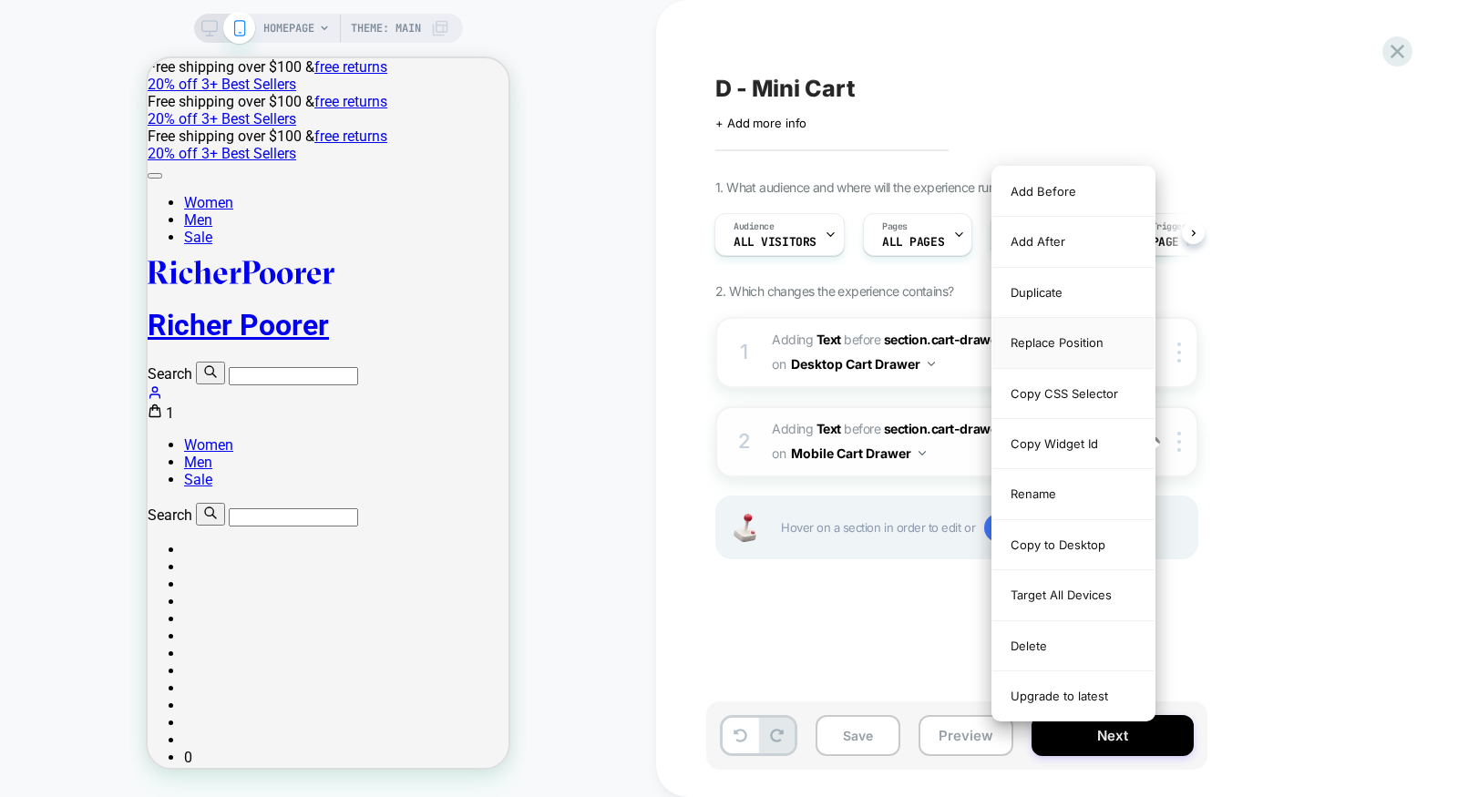
click at [1106, 338] on div "Replace Position" at bounding box center [1073, 343] width 162 height 50
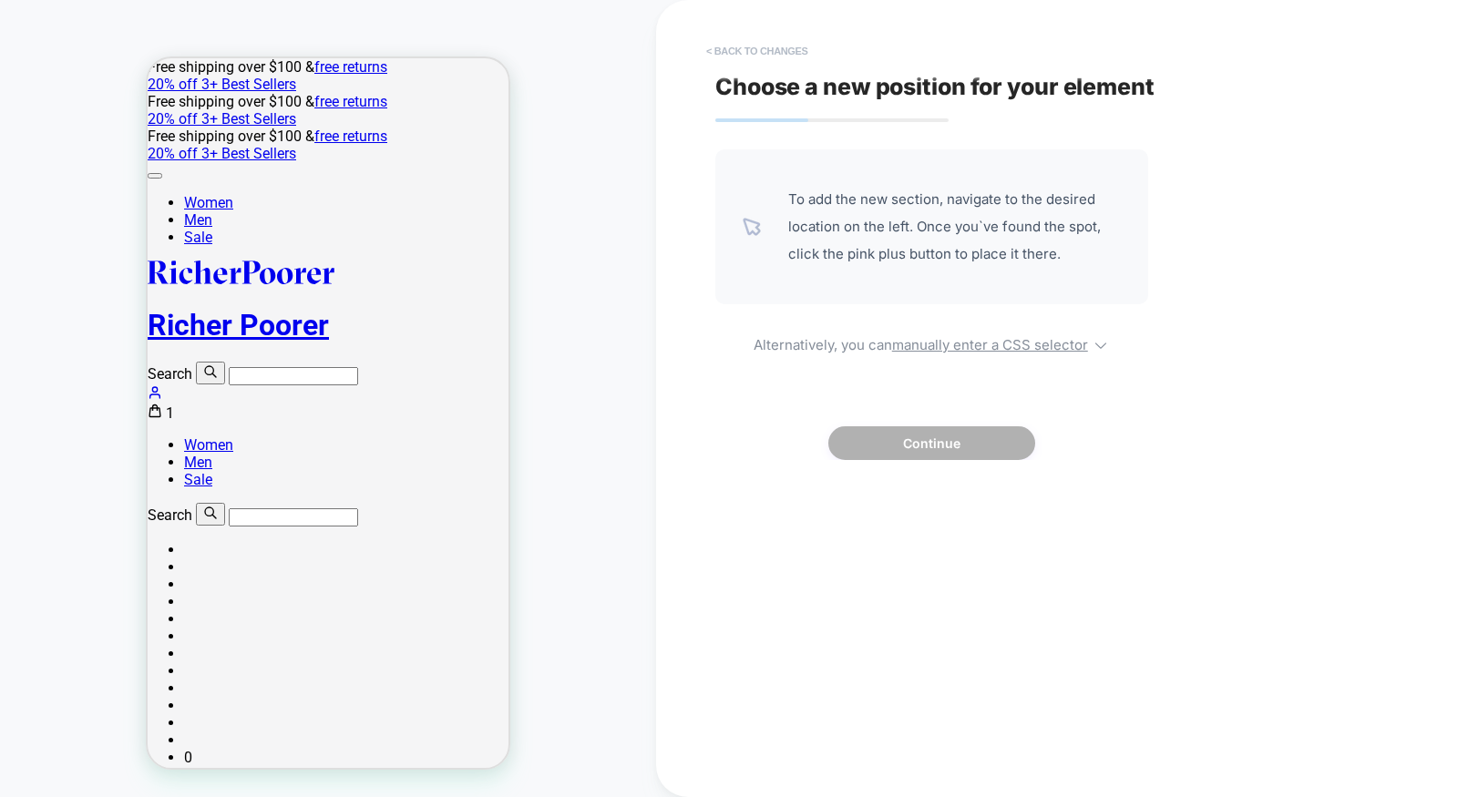
click at [772, 57] on button "< Back to changes" at bounding box center [757, 50] width 120 height 29
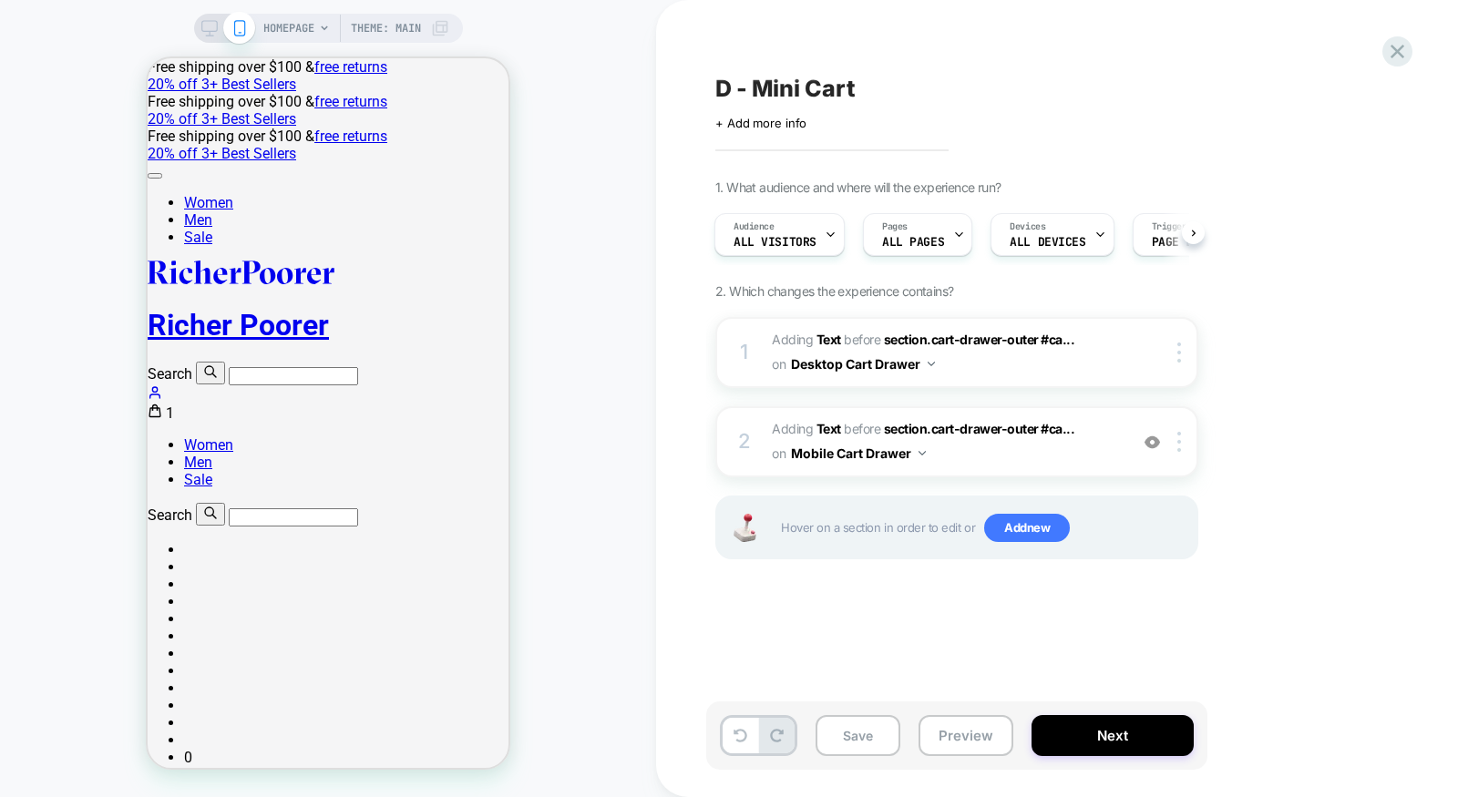
click at [736, 81] on span "D - Mini Cart" at bounding box center [785, 88] width 140 height 27
click at [732, 87] on textarea "**********" at bounding box center [825, 89] width 220 height 28
type textarea "**********"
click at [1290, 87] on icon at bounding box center [1287, 88] width 10 height 7
click at [876, 740] on button "Save" at bounding box center [857, 735] width 85 height 41
